Goal: Information Seeking & Learning: Learn about a topic

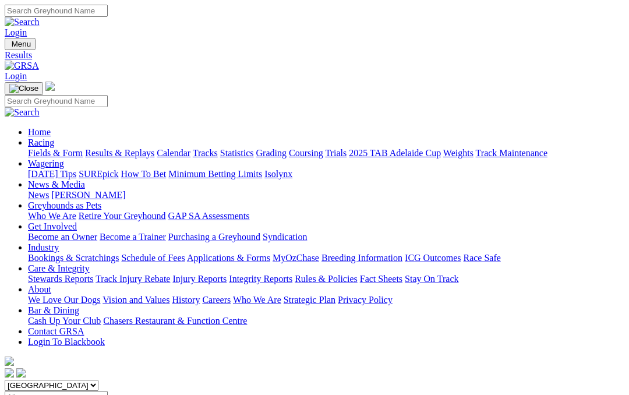
click at [44, 148] on link "Fields & Form" at bounding box center [55, 153] width 55 height 10
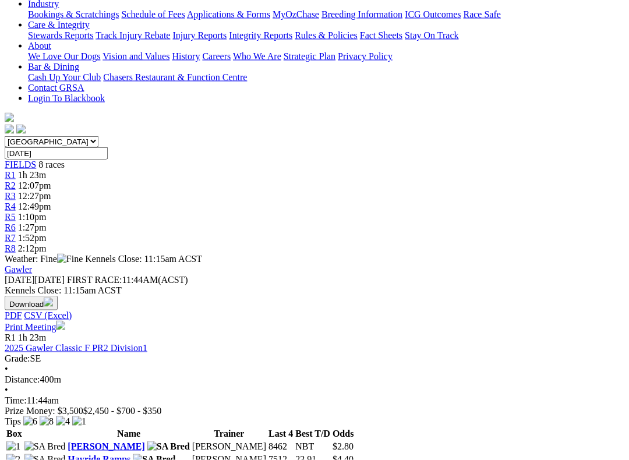
scroll to position [244, 0]
